Goal: Browse casually

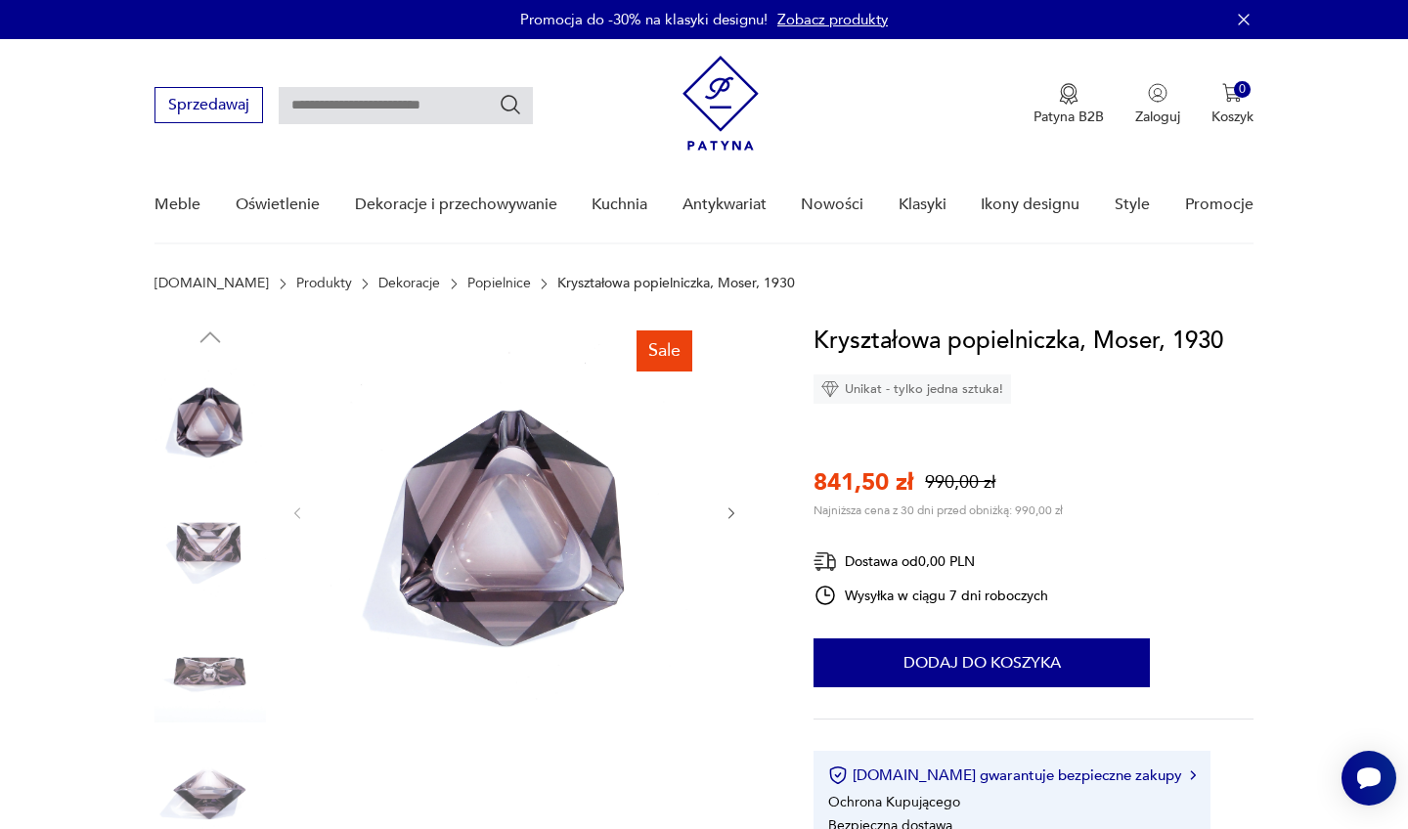
click at [738, 510] on icon "button" at bounding box center [732, 514] width 17 height 17
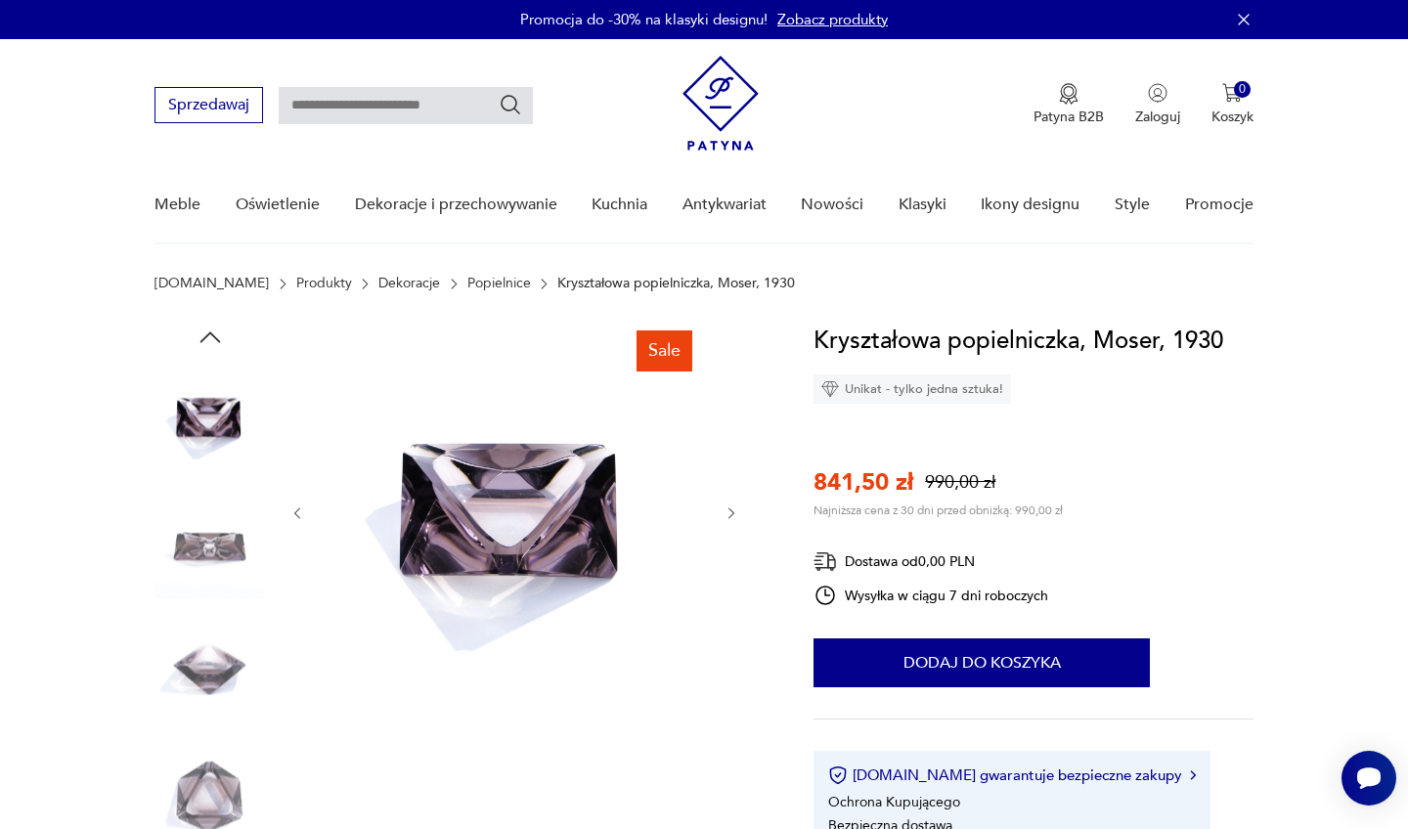
click at [738, 510] on icon "button" at bounding box center [732, 514] width 17 height 17
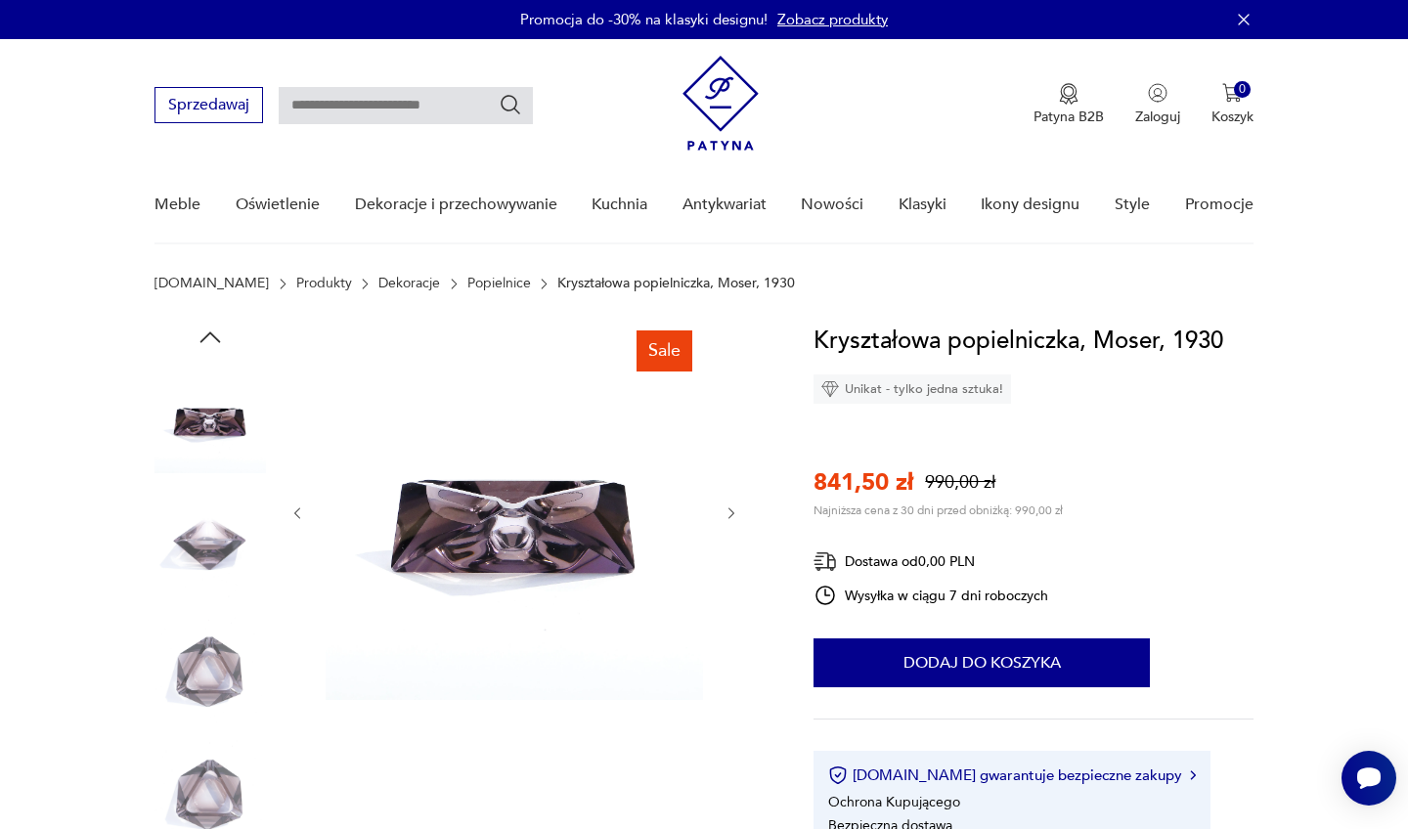
click at [738, 511] on icon "button" at bounding box center [732, 514] width 17 height 17
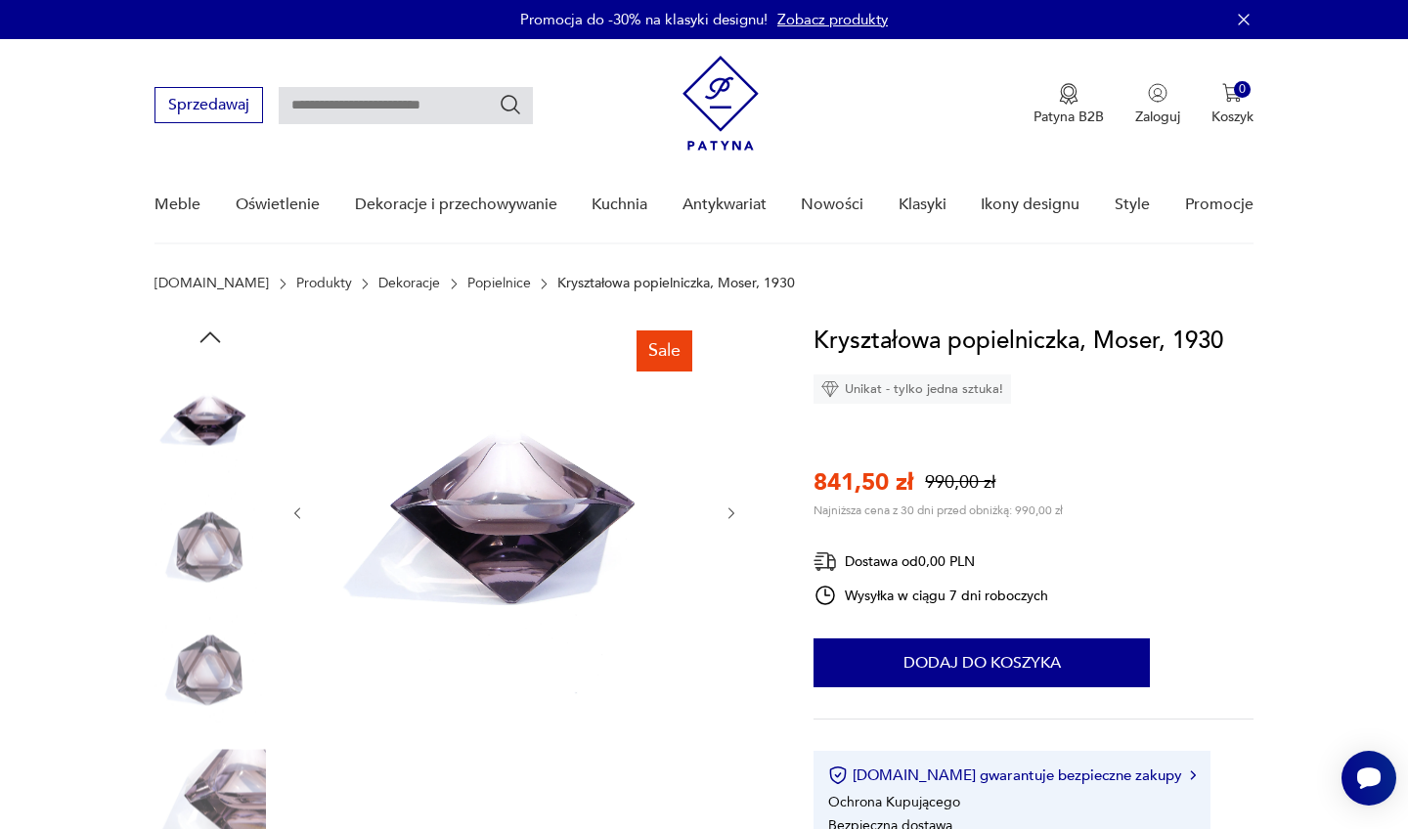
click at [738, 511] on icon "button" at bounding box center [732, 514] width 17 height 17
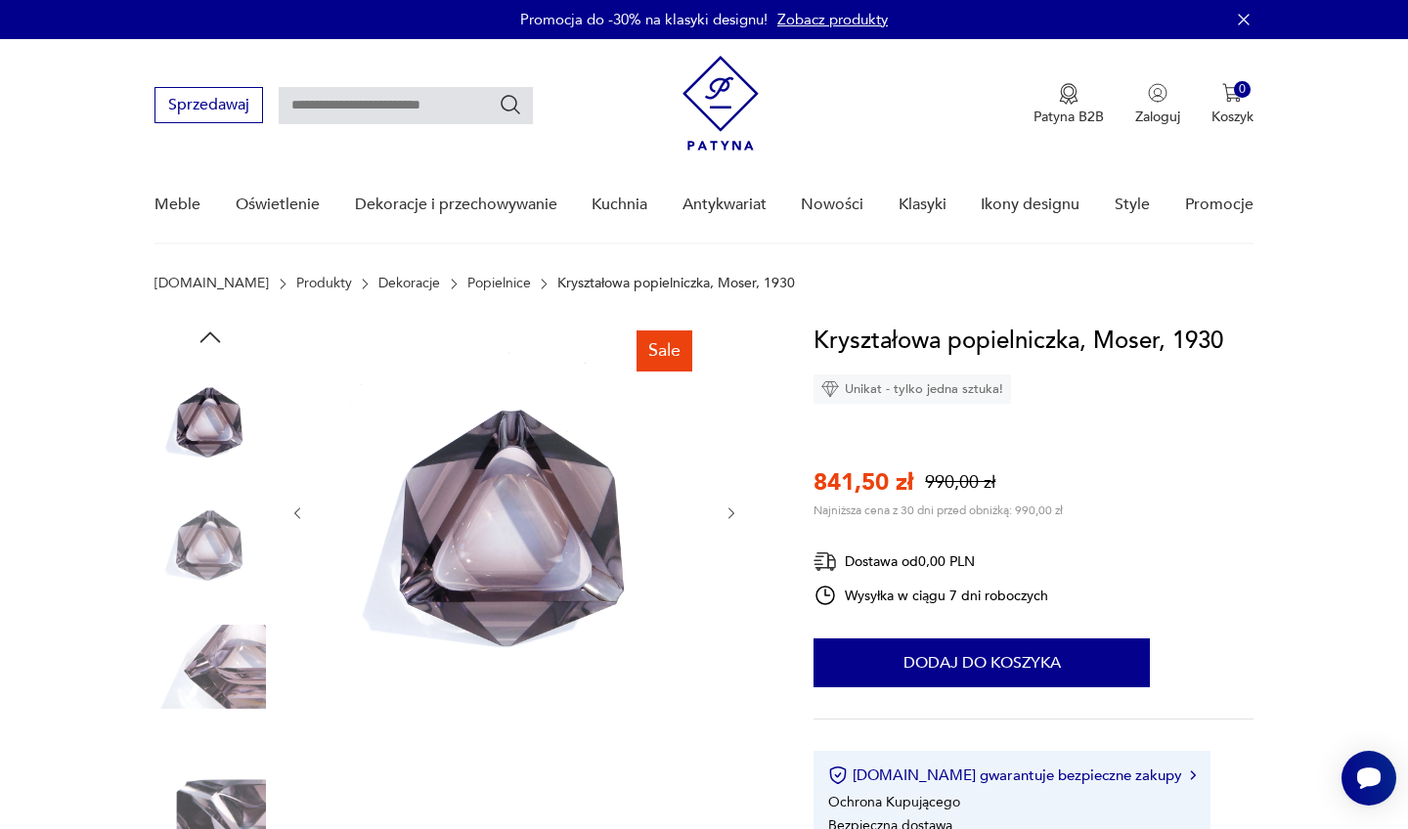
click at [738, 512] on icon "button" at bounding box center [732, 514] width 17 height 17
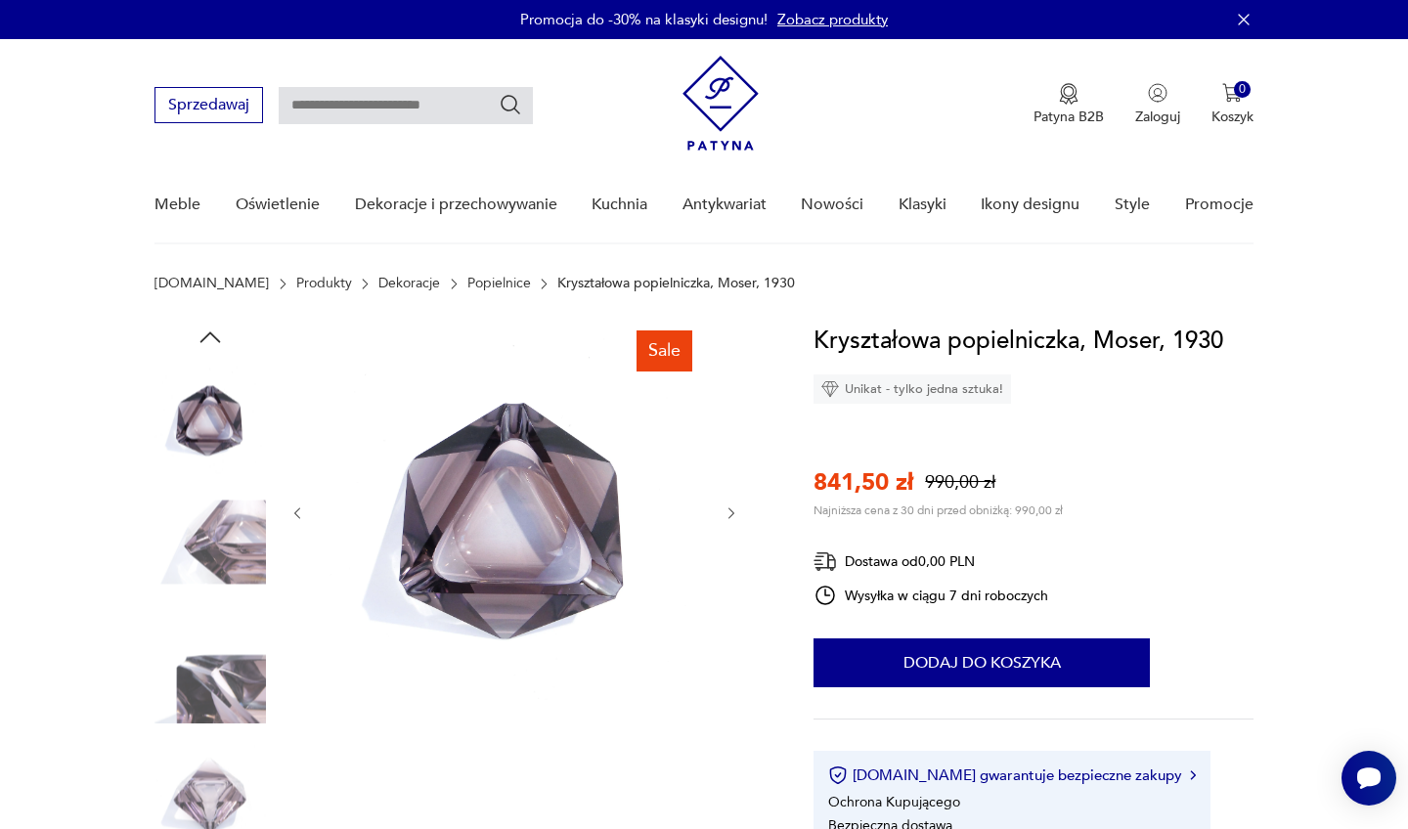
click at [731, 513] on icon "button" at bounding box center [732, 514] width 17 height 17
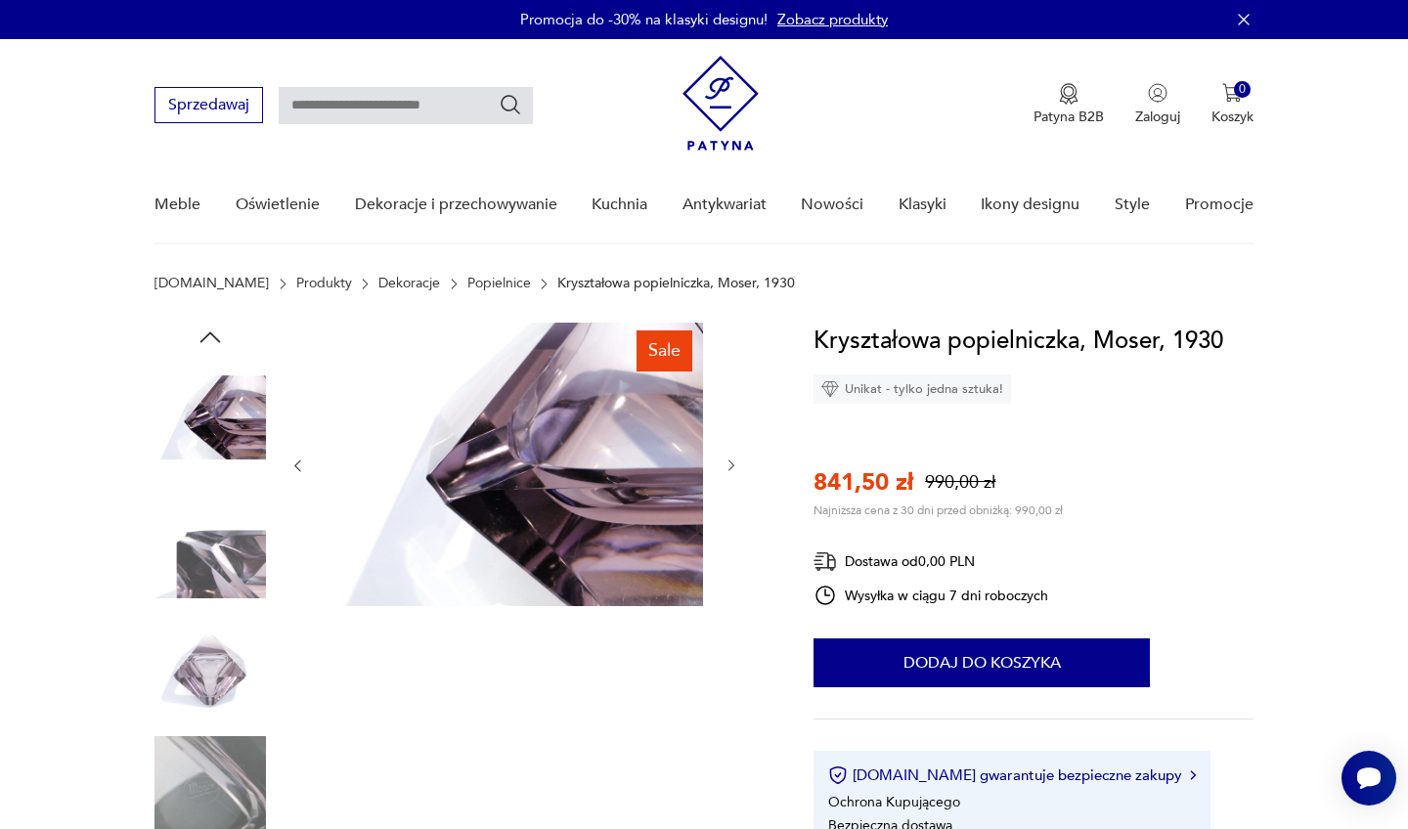
click at [734, 464] on icon "button" at bounding box center [732, 466] width 17 height 17
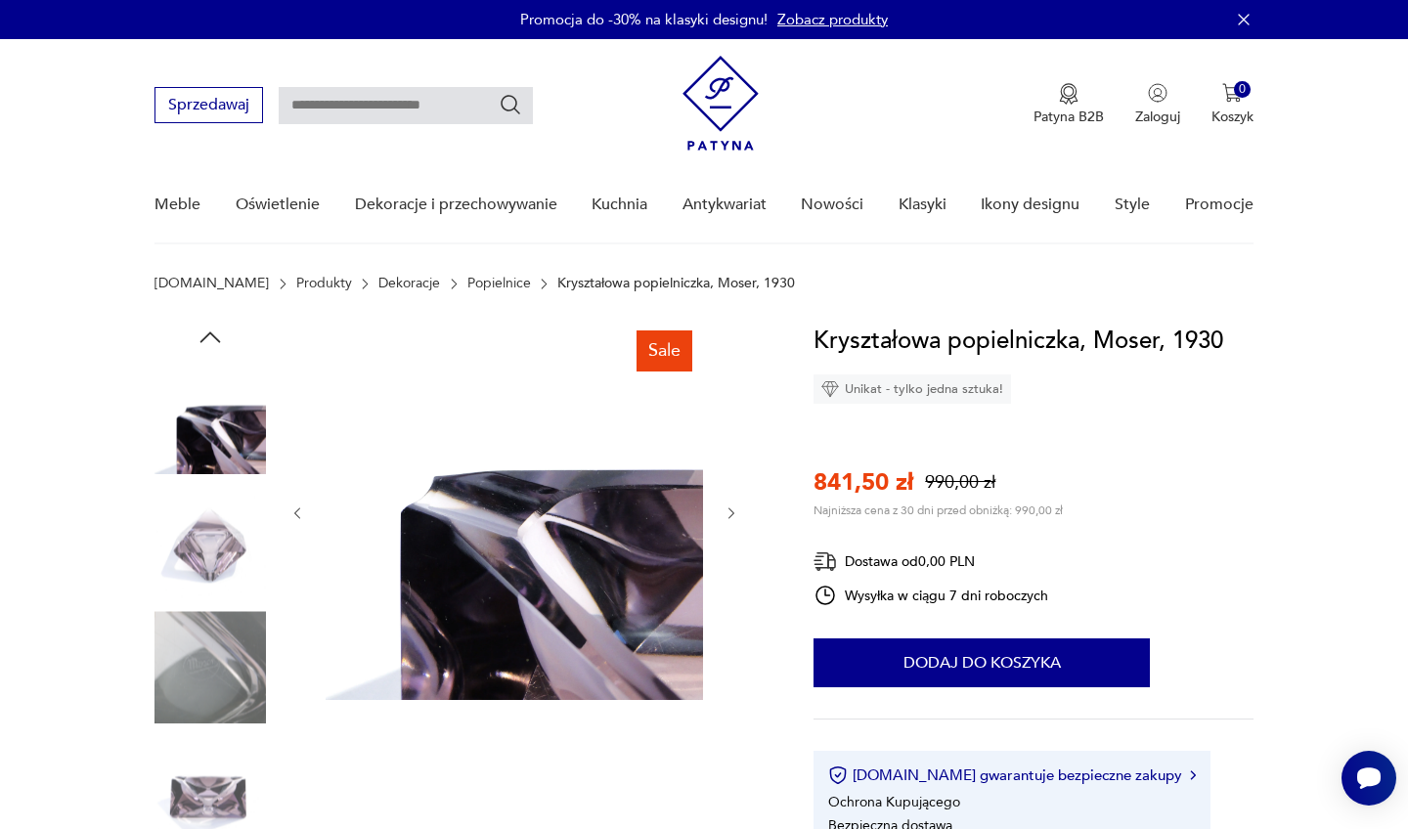
click at [735, 510] on icon "button" at bounding box center [732, 514] width 17 height 17
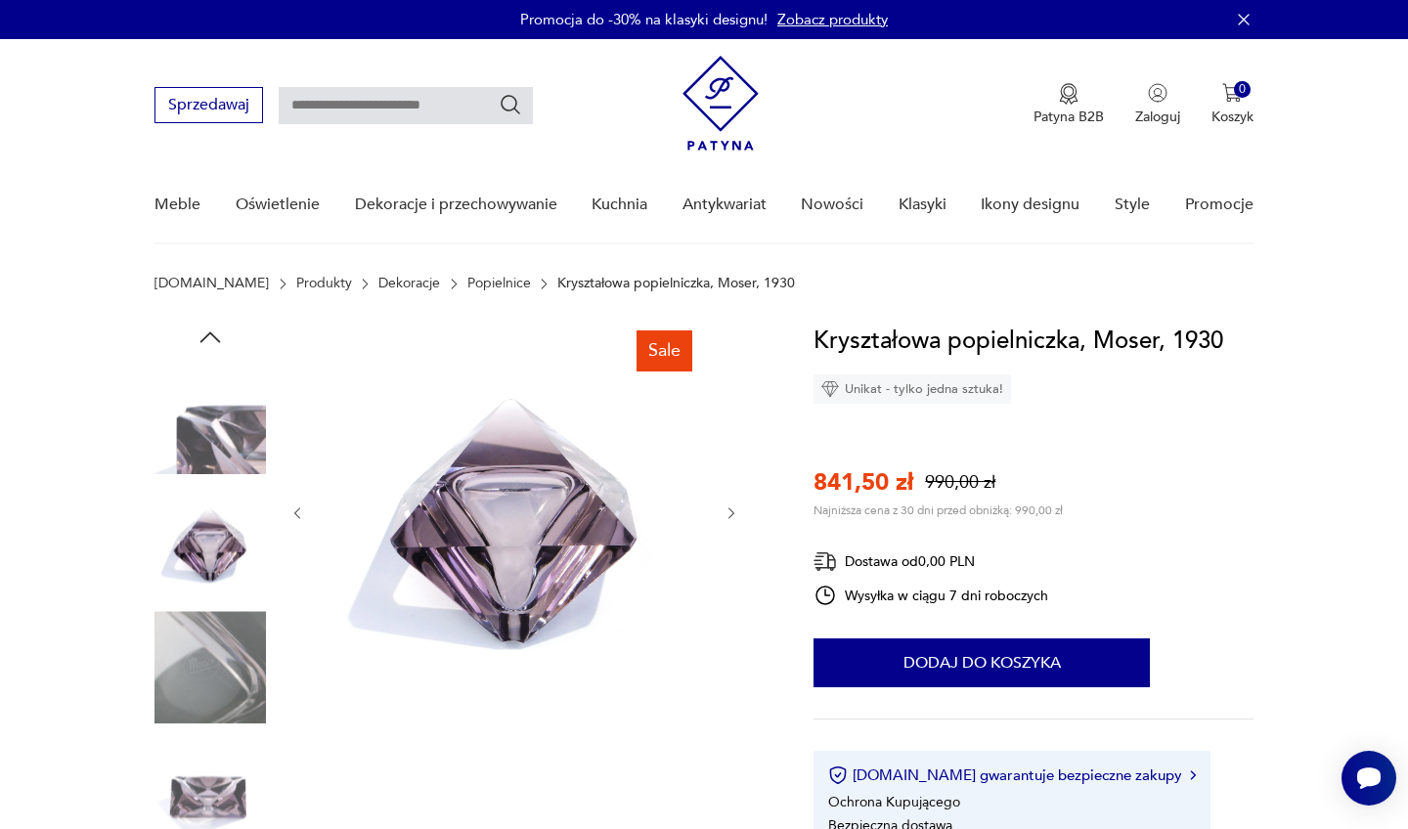
click at [735, 510] on icon "button" at bounding box center [732, 514] width 17 height 17
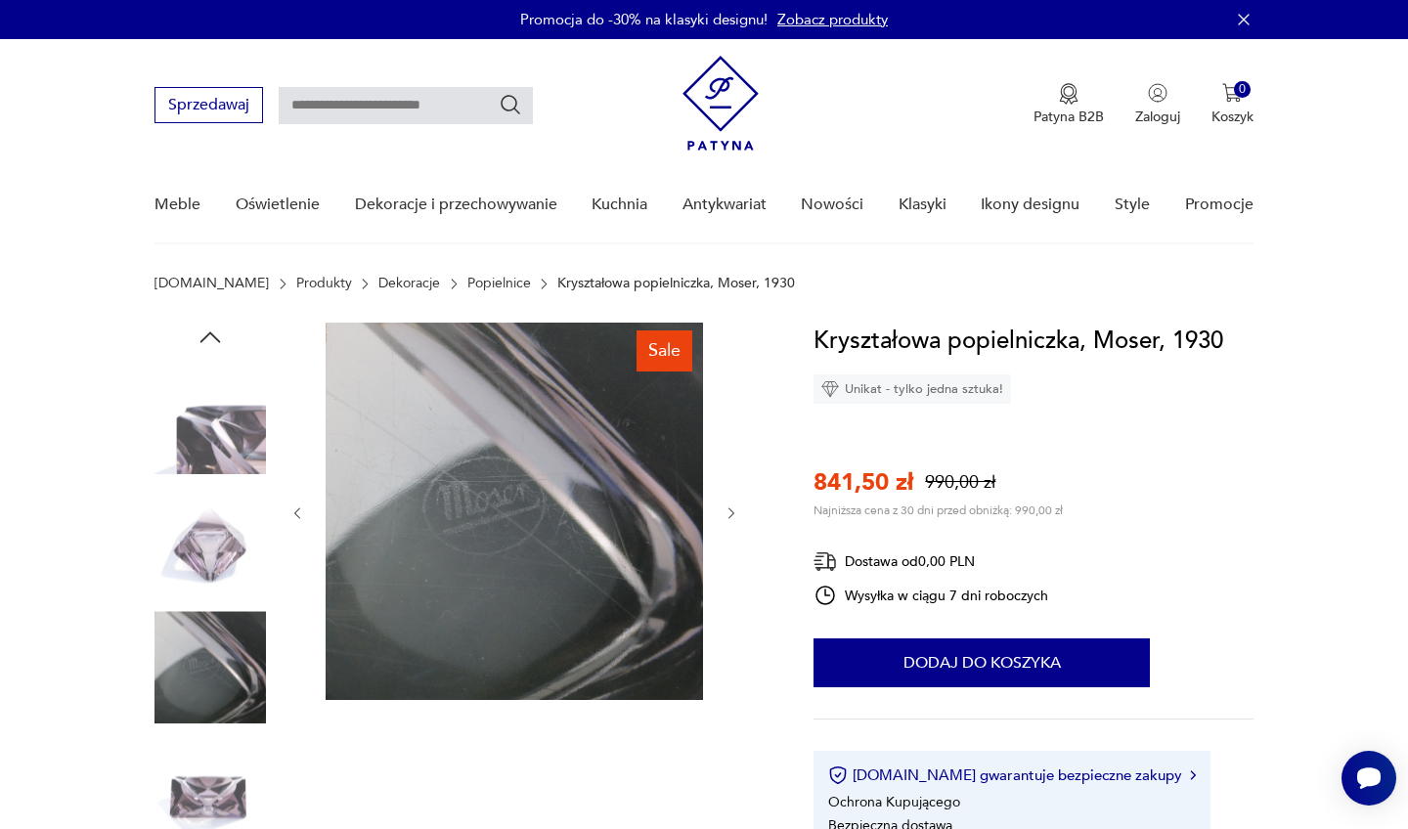
click at [735, 510] on icon "button" at bounding box center [732, 514] width 17 height 17
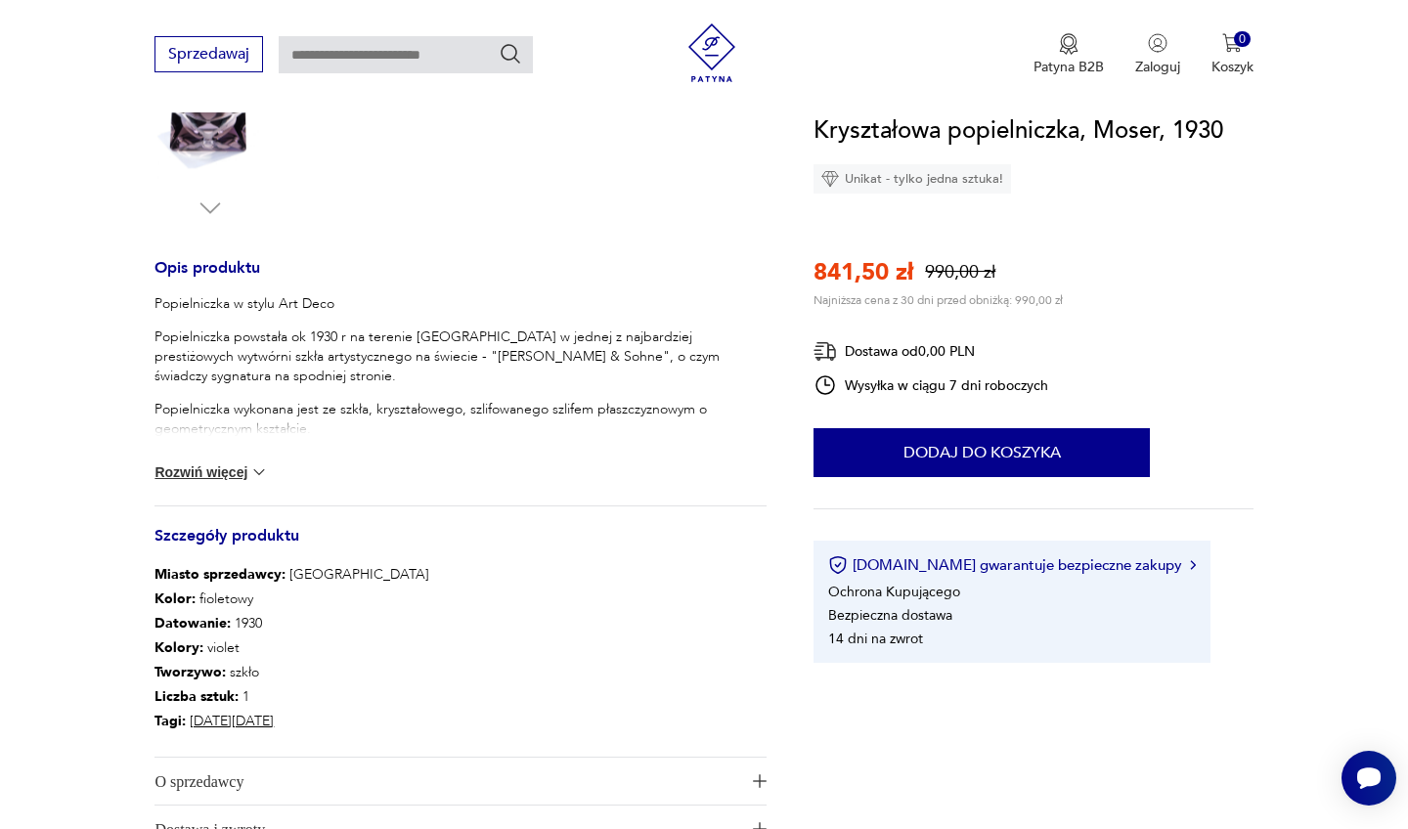
scroll to position [667, 0]
